Goal: Information Seeking & Learning: Learn about a topic

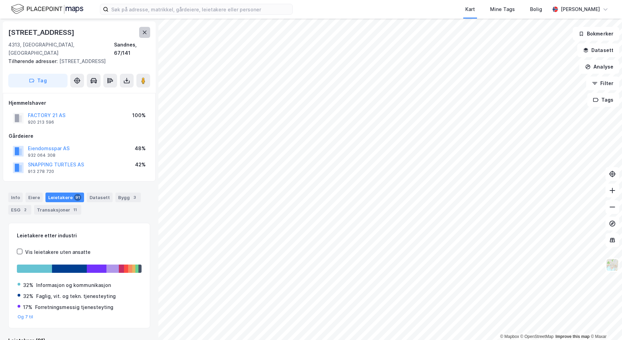
click at [145, 29] on button at bounding box center [144, 32] width 11 height 11
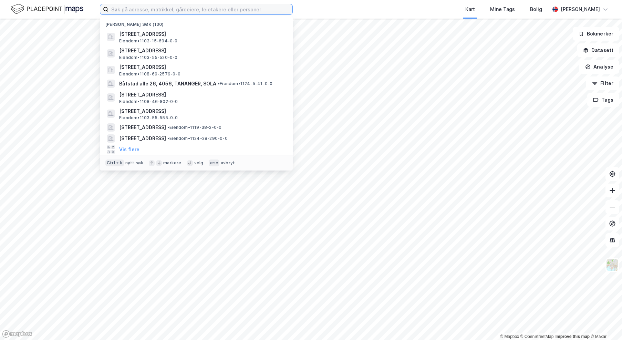
click at [166, 13] on input at bounding box center [200, 9] width 184 height 10
paste input "gauselvågen 64 B"
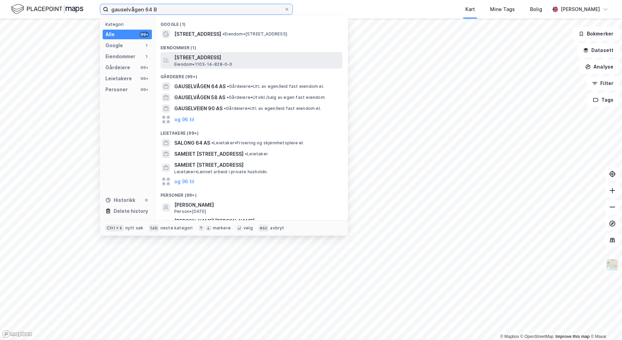
type input "gauselvågen 64 B"
click at [246, 62] on div "[STREET_ADDRESS] • 1103-14-828-0-0" at bounding box center [257, 60] width 167 height 14
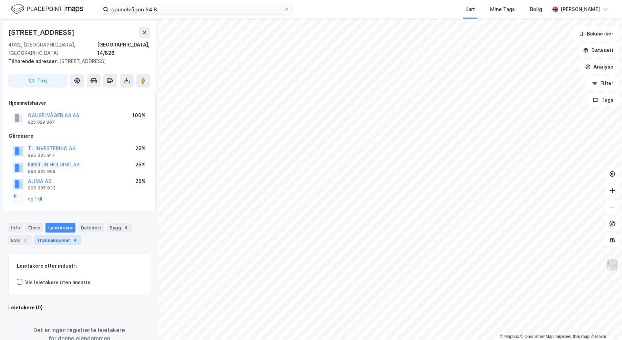
click at [45, 235] on div "Transaksjoner 4" at bounding box center [57, 240] width 47 height 10
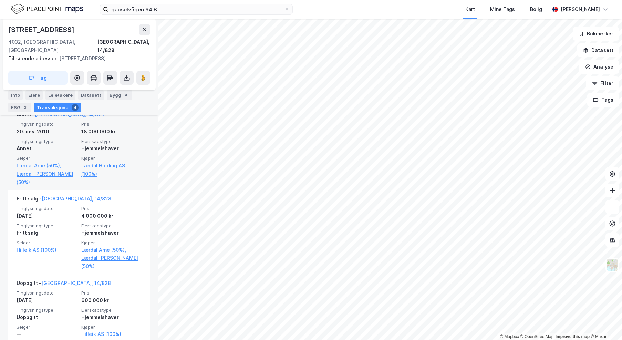
scroll to position [346, 0]
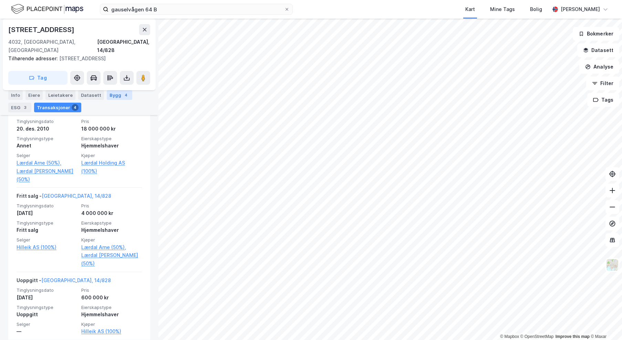
click at [109, 95] on div "Bygg 4" at bounding box center [119, 95] width 25 height 10
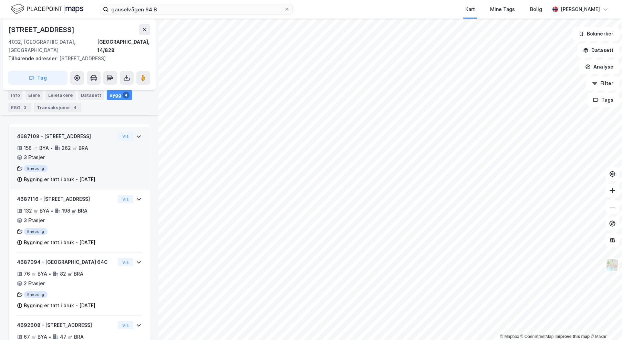
scroll to position [158, 0]
